Goal: Task Accomplishment & Management: Use online tool/utility

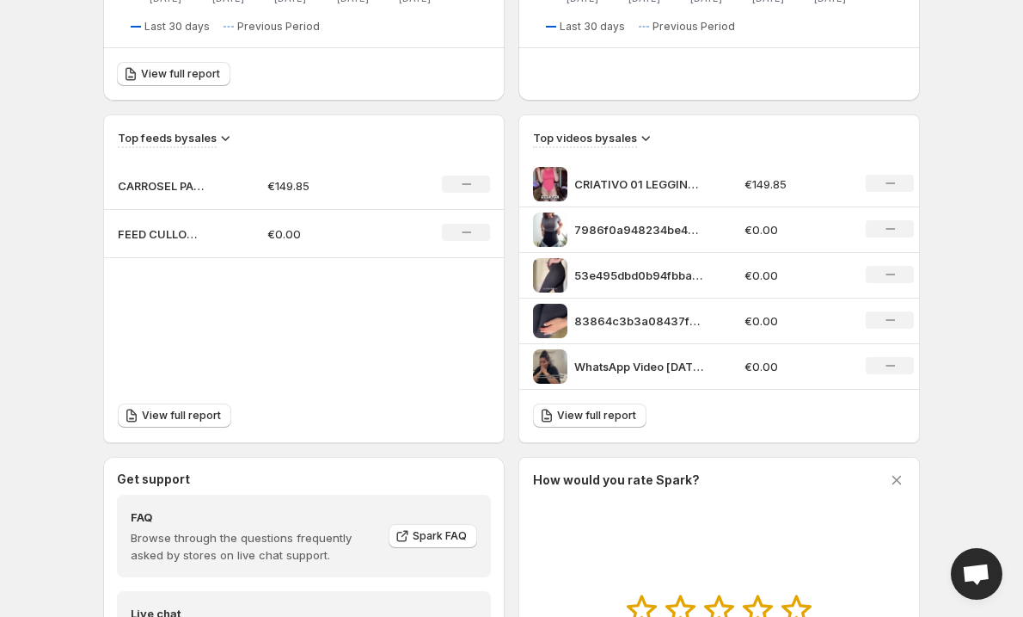
scroll to position [320, 0]
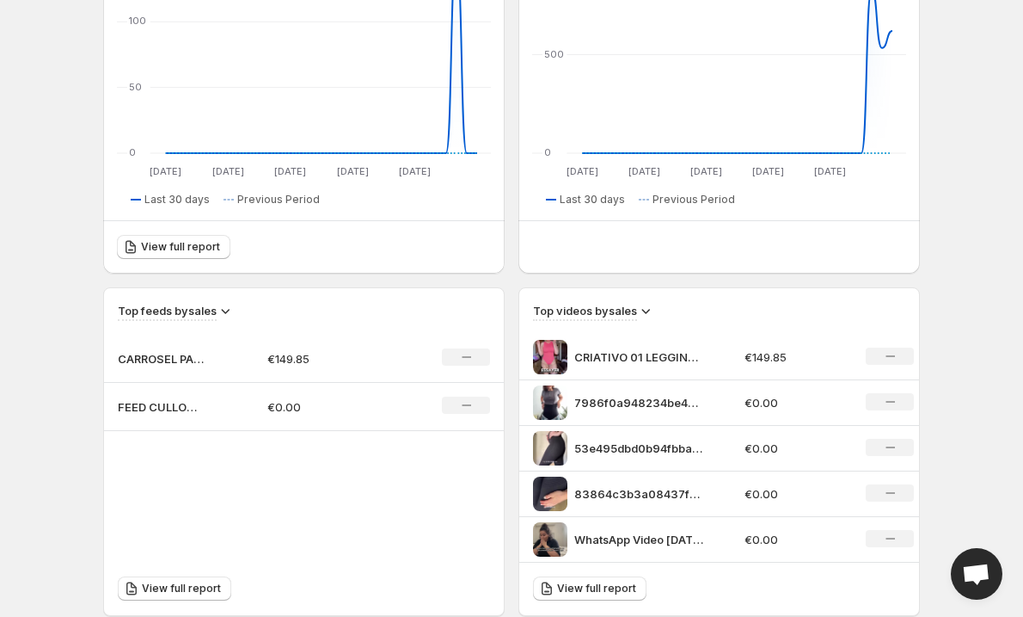
click at [462, 398] on icon "No change" at bounding box center [466, 405] width 9 height 14
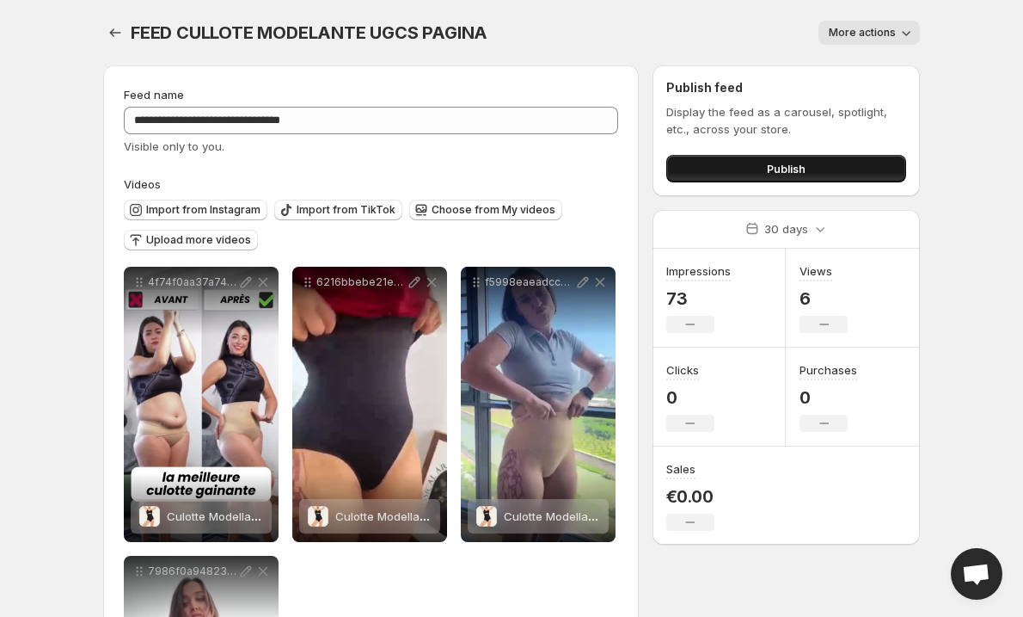
click at [738, 170] on button "Publish" at bounding box center [786, 169] width 240 height 28
click at [117, 21] on button "Settings" at bounding box center [115, 33] width 24 height 24
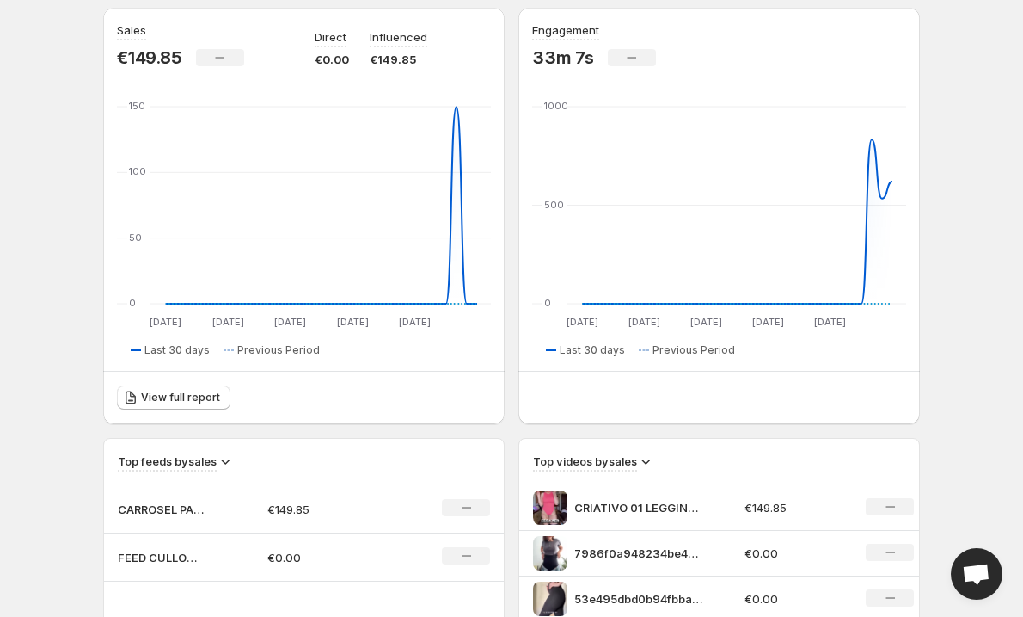
scroll to position [382, 0]
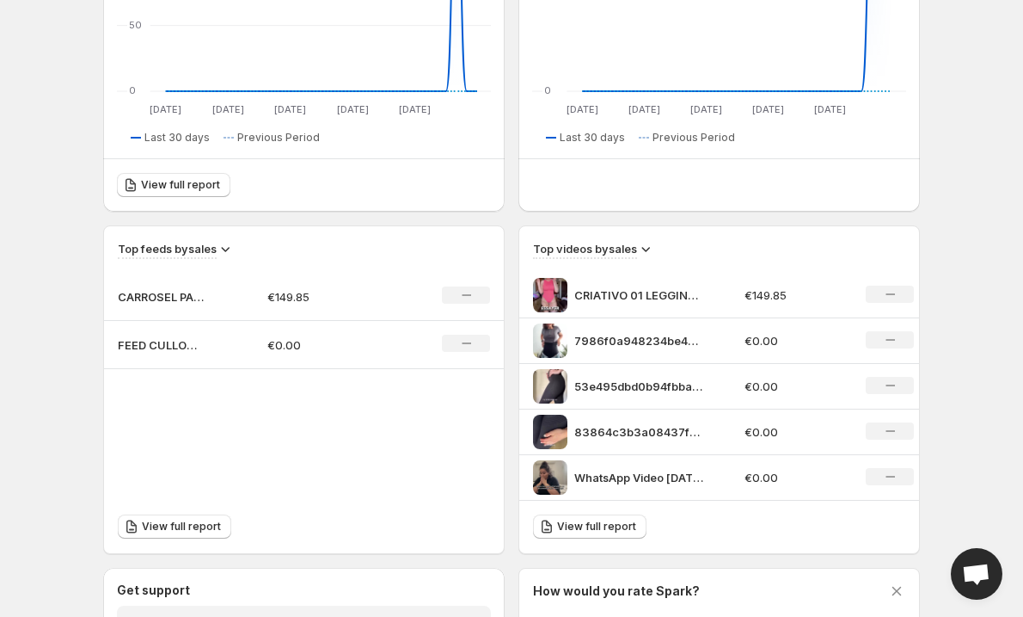
click at [470, 298] on icon "No change" at bounding box center [466, 295] width 9 height 14
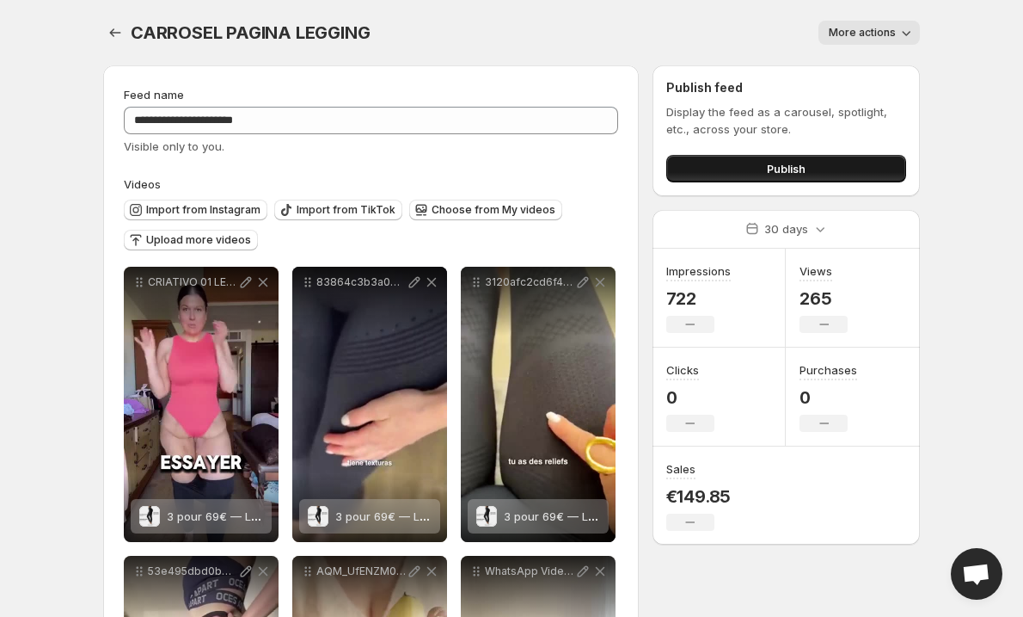
click at [770, 162] on span "Publish" at bounding box center [786, 168] width 39 height 17
click at [772, 169] on span "Publish" at bounding box center [786, 168] width 39 height 17
click at [682, 169] on button "Publish" at bounding box center [786, 169] width 240 height 28
